Goal: Information Seeking & Learning: Compare options

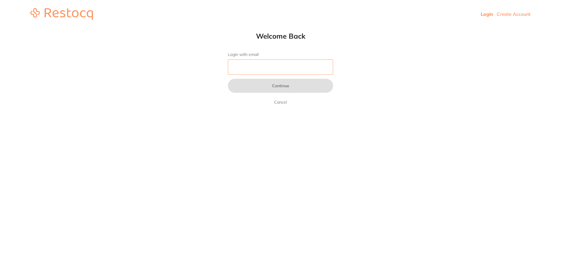
click at [243, 75] on input "Login with email" at bounding box center [280, 66] width 105 height 15
type input "[EMAIL_ADDRESS][DOMAIN_NAME]"
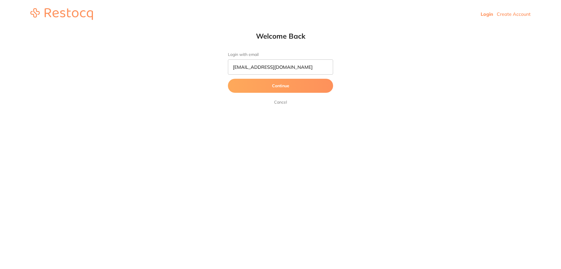
click at [267, 86] on button "Continue" at bounding box center [280, 86] width 105 height 14
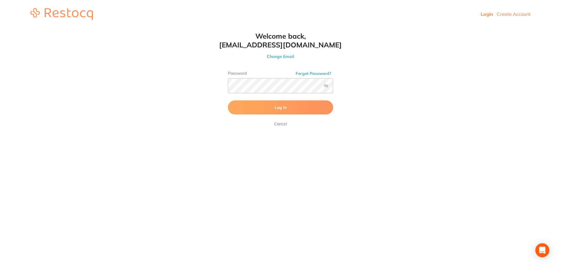
click at [262, 109] on button "Log In" at bounding box center [280, 107] width 105 height 14
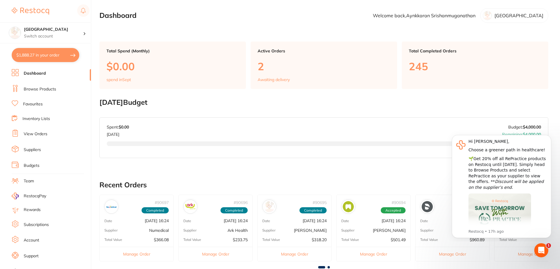
click at [38, 89] on link "Browse Products" at bounding box center [40, 89] width 32 height 6
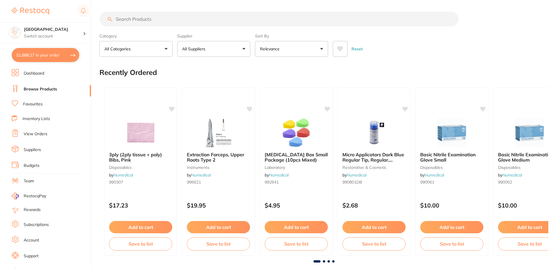
click at [151, 21] on input "search" at bounding box center [278, 19] width 359 height 15
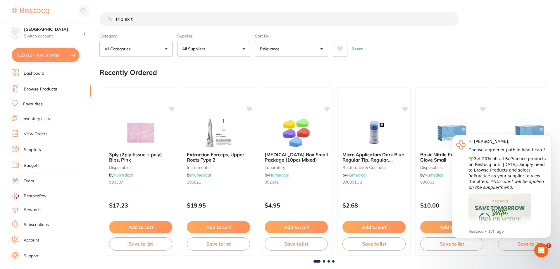
type input "triplex t"
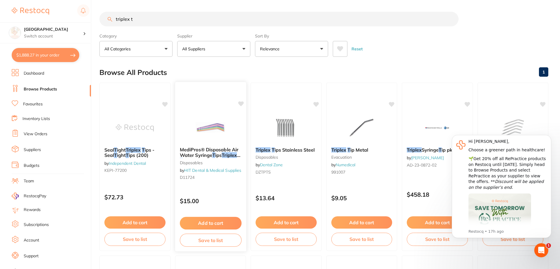
click at [220, 147] on span "MediPros® Disposable Air Water Syringe" at bounding box center [208, 151] width 58 height 11
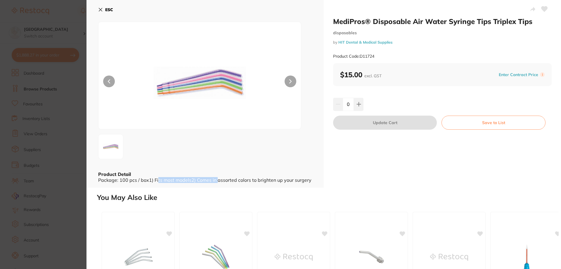
drag, startPoint x: 217, startPoint y: 180, endPoint x: 156, endPoint y: 182, distance: 60.5
click at [156, 182] on div "Package: 100 pcs / box1) Fits most models2) Comes in assorted colors to brighte…" at bounding box center [205, 179] width 214 height 5
click at [208, 183] on div "ESC Product Detail Package: 100 pcs / box1) Fits most models2) Comes in assorte…" at bounding box center [205, 93] width 237 height 187
drag, startPoint x: 210, startPoint y: 180, endPoint x: 308, endPoint y: 182, distance: 98.5
click at [308, 182] on div "Package: 100 pcs / box1) Fits most models2) Comes in assorted colors to brighte…" at bounding box center [205, 179] width 214 height 5
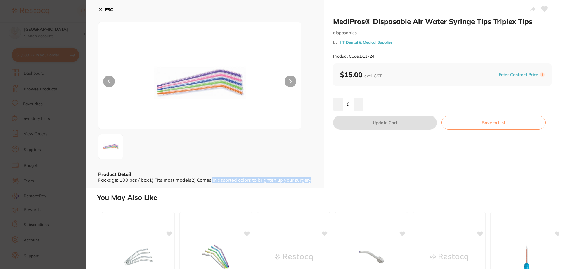
click at [313, 179] on div "ESC Product Detail Package: 100 pcs / box1) Fits most models2) Comes in assorte…" at bounding box center [205, 93] width 237 height 187
click at [64, 28] on section "MediPros® Disposable Air Water Syringe Tips Triplex Tips disposables by HIT Den…" at bounding box center [280, 134] width 561 height 269
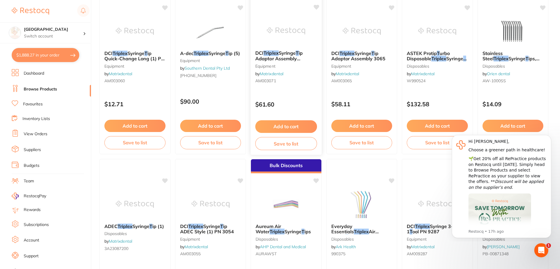
scroll to position [206, 0]
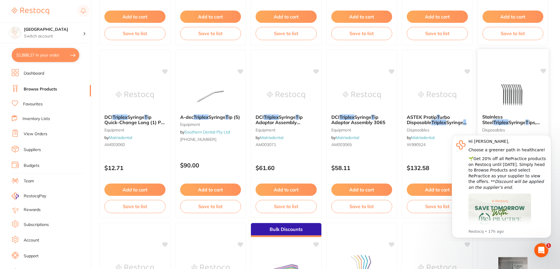
click at [502, 118] on span "Stainless Steel" at bounding box center [492, 119] width 20 height 11
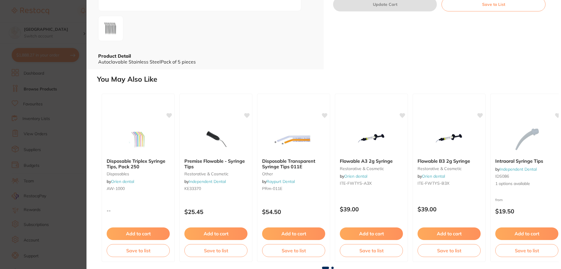
click at [44, 96] on section "Stainless Steel Triplex Syringe Tips, Pack 5 disposables by Orien dental Produc…" at bounding box center [280, 134] width 561 height 269
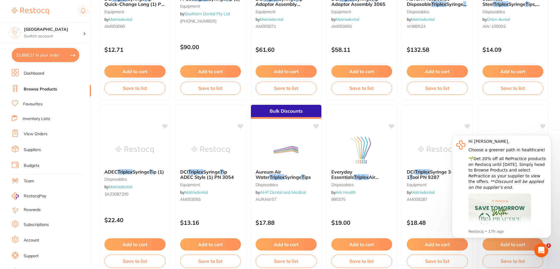
scroll to position [351, 0]
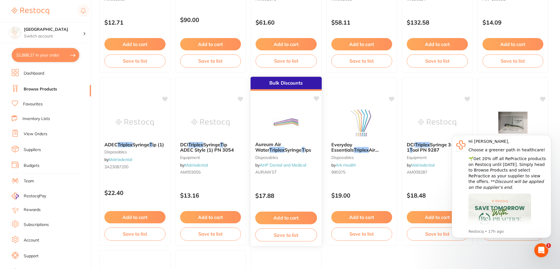
click at [305, 147] on span "ips" at bounding box center [308, 150] width 6 height 6
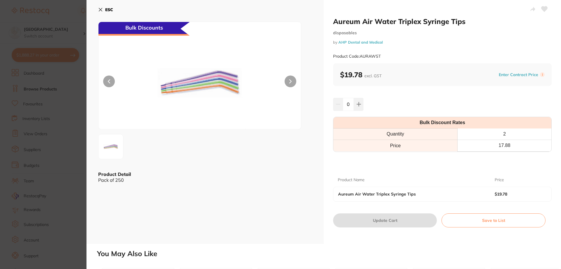
click at [73, 47] on section "Aureum Air Water Triplex Syringe Tips disposables by AHP Dental and Medical Pro…" at bounding box center [280, 134] width 561 height 269
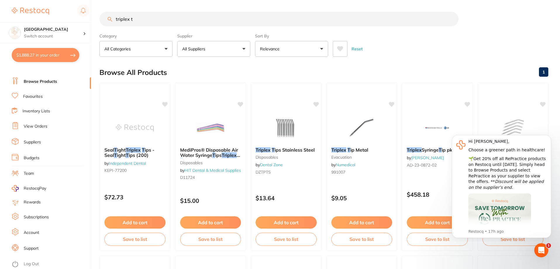
click at [163, 15] on input "triplex t" at bounding box center [278, 19] width 359 height 15
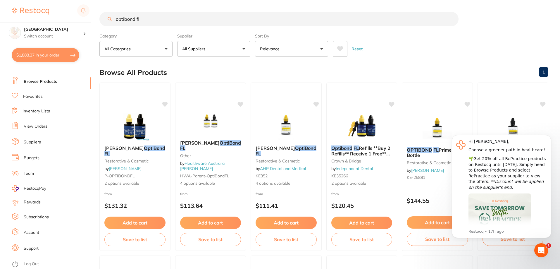
drag, startPoint x: 160, startPoint y: 21, endPoint x: 71, endPoint y: 22, distance: 88.9
click at [71, 22] on div "$1,888.27 Lakes Boulevard Dental Switch account Lakes Boulevard Dental $1,888.2…" at bounding box center [280, 134] width 560 height 269
type input "silane"
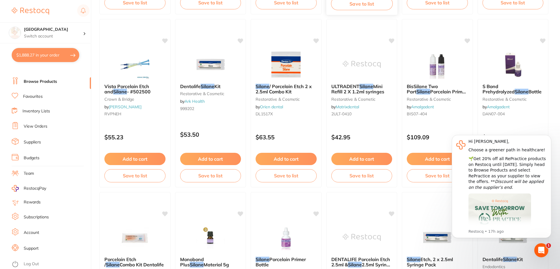
scroll to position [409, 0]
click at [425, 89] on span "Porcelain Primer A & B (6ml ea)" at bounding box center [436, 93] width 61 height 11
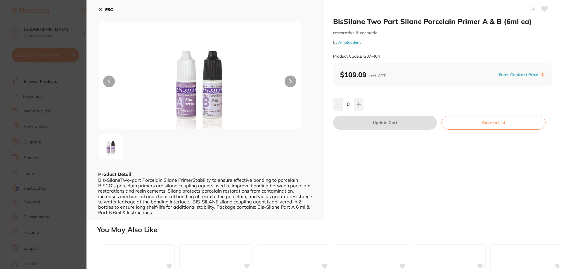
scroll to position [0, 0]
drag, startPoint x: 219, startPoint y: 195, endPoint x: 237, endPoint y: 203, distance: 19.9
click at [237, 203] on div "Bis-SilaneTwo-part Porcelain Silane PrimerStability to ensure effective bonding…" at bounding box center [205, 196] width 214 height 38
click at [257, 206] on div "Bis-SilaneTwo-part Porcelain Silane PrimerStability to ensure effective bonding…" at bounding box center [205, 196] width 214 height 38
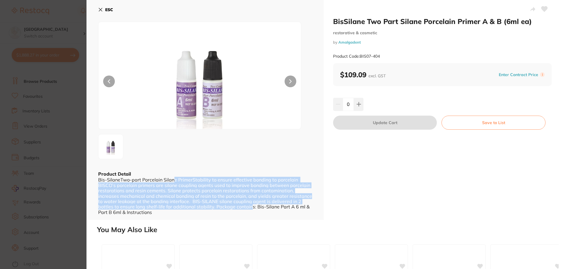
drag, startPoint x: 251, startPoint y: 206, endPoint x: 174, endPoint y: 179, distance: 81.4
click at [174, 179] on div "Bis-SilaneTwo-part Porcelain Silane PrimerStability to ensure effective bonding…" at bounding box center [205, 196] width 214 height 38
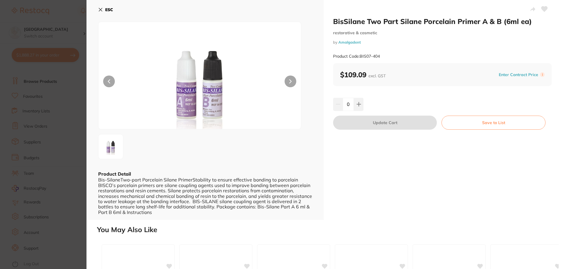
click at [171, 178] on div "Bis-SilaneTwo-part Porcelain Silane PrimerStability to ensure effective bonding…" at bounding box center [205, 196] width 214 height 38
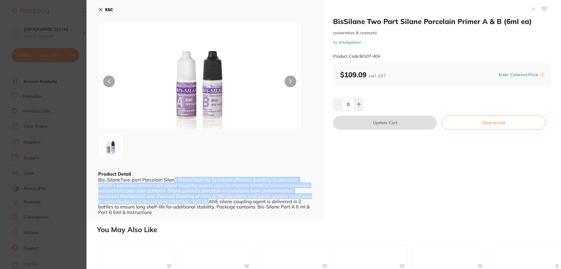
drag, startPoint x: 178, startPoint y: 182, endPoint x: 223, endPoint y: 208, distance: 52.1
click at [212, 205] on div "Bis-SilaneTwo-part Porcelain Silane PrimerStability to ensure effective bonding…" at bounding box center [205, 196] width 214 height 38
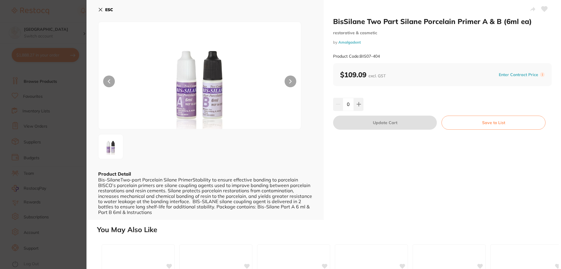
click at [226, 210] on div "Bis-SilaneTwo-part Porcelain Silane PrimerStability to ensure effective bonding…" at bounding box center [205, 196] width 214 height 38
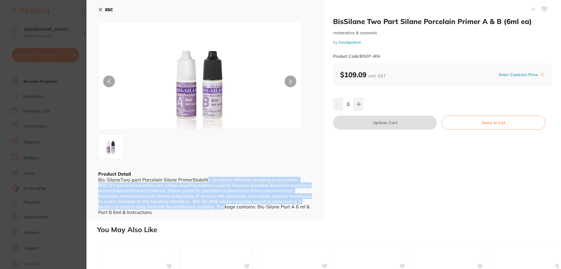
drag, startPoint x: 223, startPoint y: 207, endPoint x: 206, endPoint y: 180, distance: 32.6
click at [206, 180] on div "Bis-SilaneTwo-part Porcelain Silane PrimerStability to ensure effective bonding…" at bounding box center [205, 196] width 214 height 38
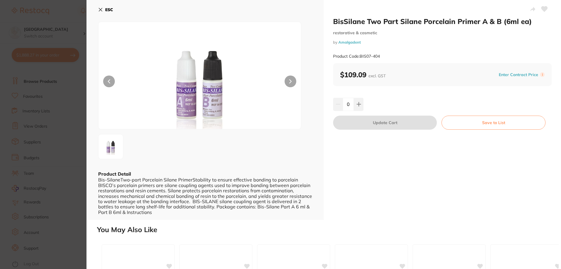
click at [204, 178] on div "Bis-SilaneTwo-part Porcelain Silane PrimerStability to ensure effective bonding…" at bounding box center [205, 196] width 214 height 38
click at [8, 143] on section "BisSilane Two Part Silane Porcelain Primer A & B (6ml ea) restorative & cosmeti…" at bounding box center [280, 134] width 561 height 269
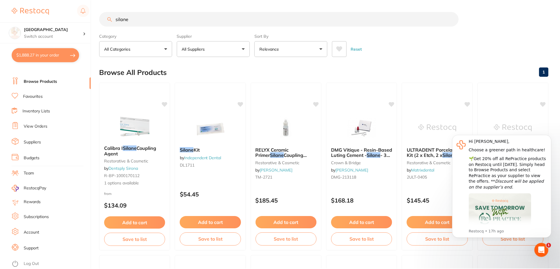
scroll to position [409, 0]
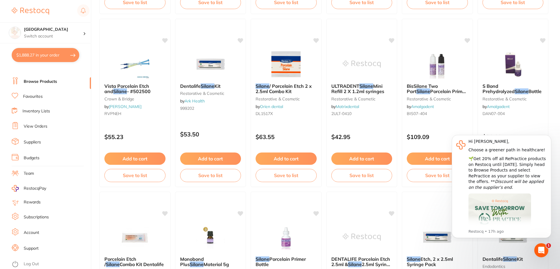
click at [50, 144] on li "Suppliers" at bounding box center [51, 142] width 79 height 9
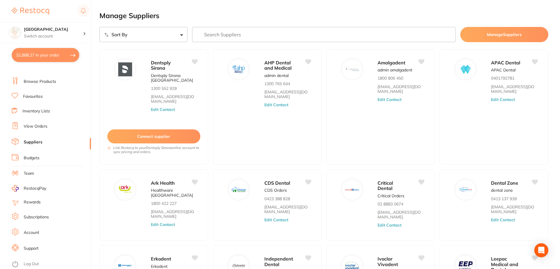
click at [55, 81] on link "Browse Products" at bounding box center [40, 82] width 32 height 6
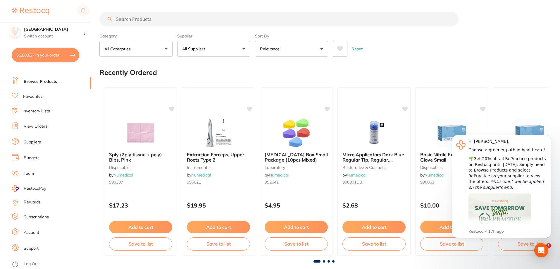
click at [180, 20] on input "search" at bounding box center [278, 19] width 359 height 15
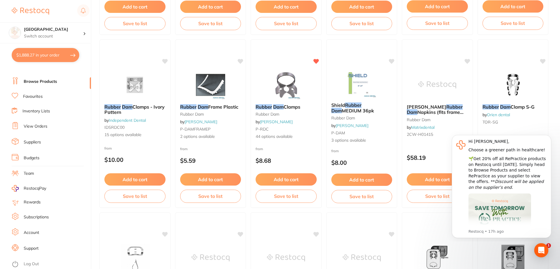
scroll to position [906, 0]
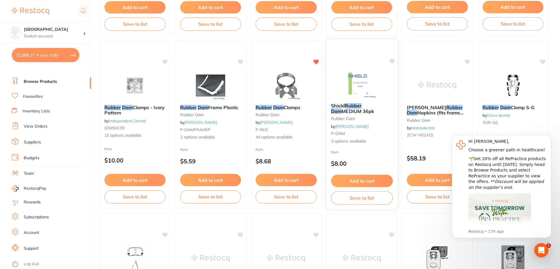
click at [361, 108] on em "Rubber" at bounding box center [353, 106] width 17 height 6
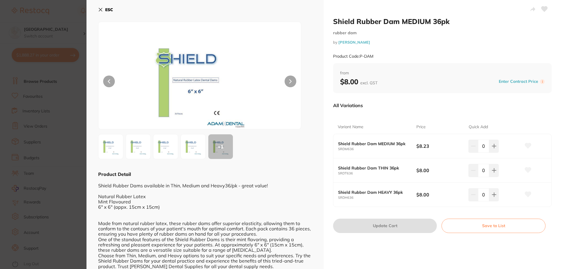
click at [192, 151] on img at bounding box center [193, 146] width 21 height 21
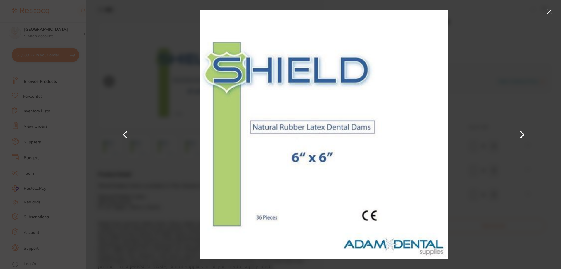
click at [66, 124] on section "Shield Rubber Dam MEDIUM 36pk rubber dam by [PERSON_NAME] Product Code: P-DAM E…" at bounding box center [280, 134] width 561 height 269
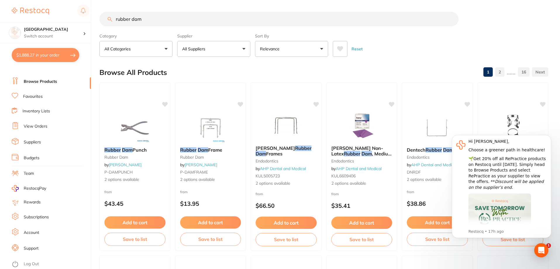
drag, startPoint x: 185, startPoint y: 13, endPoint x: 79, endPoint y: 22, distance: 107.1
click at [79, 22] on div "$1,888.27 Lakes Boulevard Dental Switch account Lakes Boulevard Dental $1,888.2…" at bounding box center [280, 134] width 560 height 269
type input "dam"
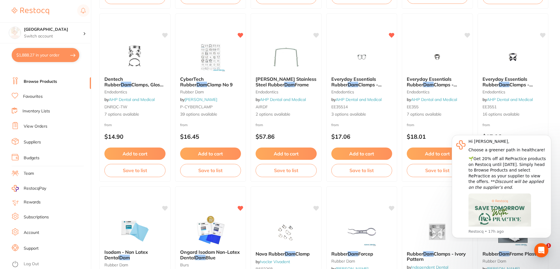
scroll to position [906, 0]
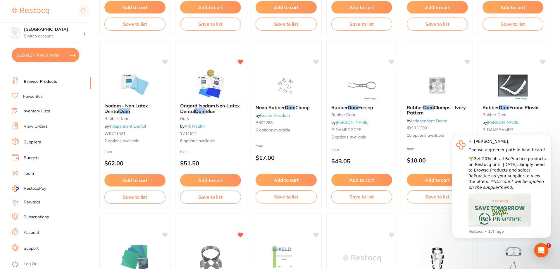
drag, startPoint x: 132, startPoint y: 106, endPoint x: 133, endPoint y: 84, distance: 22.0
click at [133, 84] on img at bounding box center [135, 83] width 38 height 29
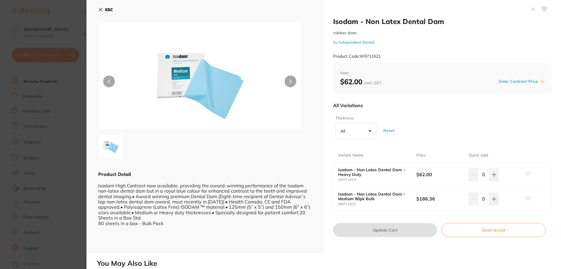
click at [76, 88] on section "Isodam - Non Latex Dental Dam rubber dam by Independent Dental Product Code: W9…" at bounding box center [280, 134] width 561 height 269
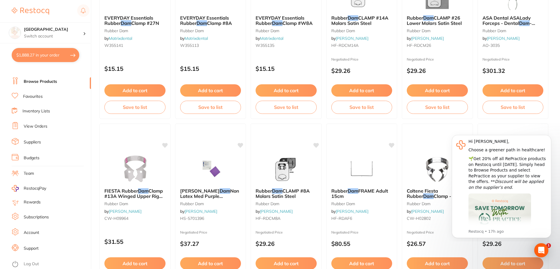
scroll to position [1394, 0]
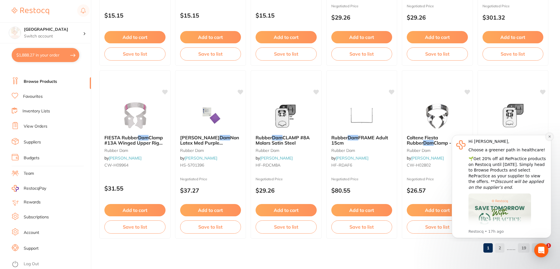
click at [548, 136] on icon "Dismiss notification" at bounding box center [549, 136] width 3 height 3
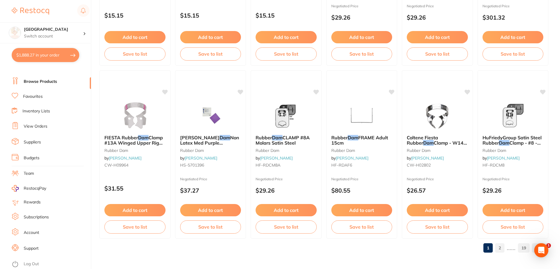
click at [502, 251] on link "2" at bounding box center [499, 248] width 9 height 12
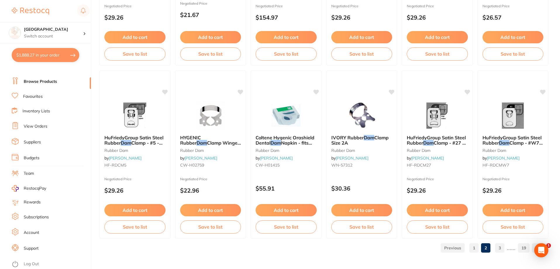
click at [503, 249] on link "3" at bounding box center [499, 248] width 9 height 12
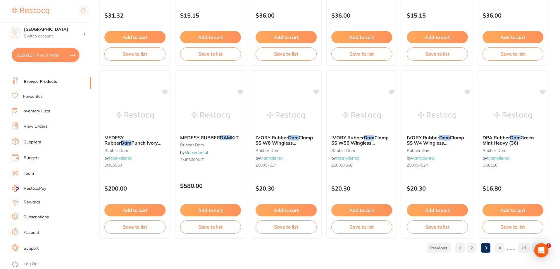
click at [504, 247] on link "4" at bounding box center [499, 248] width 9 height 12
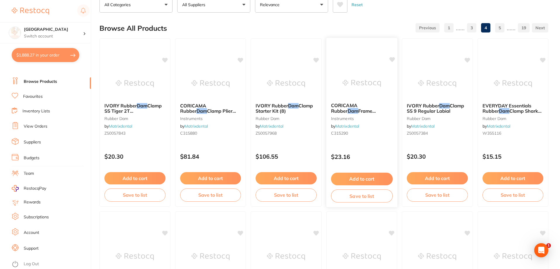
scroll to position [234, 0]
